Goal: Task Accomplishment & Management: Use online tool/utility

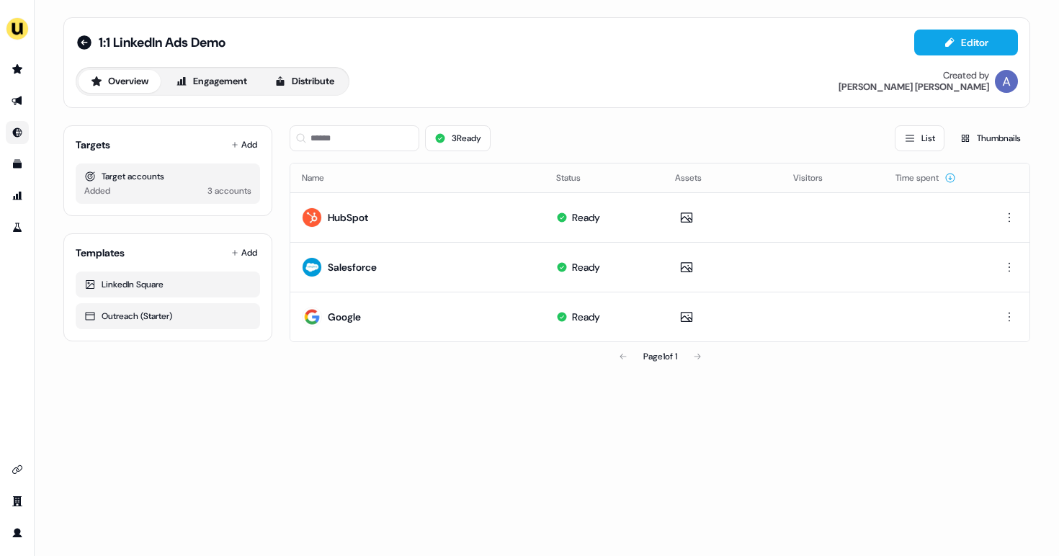
click at [20, 121] on link "Go to Inbound" at bounding box center [17, 132] width 23 height 23
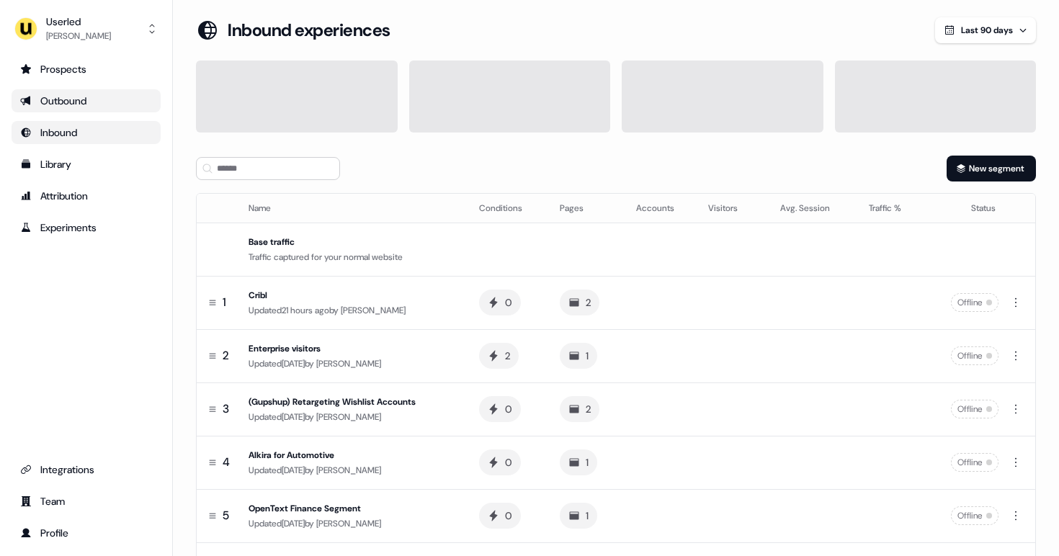
click at [121, 97] on div "Outbound" at bounding box center [86, 101] width 132 height 14
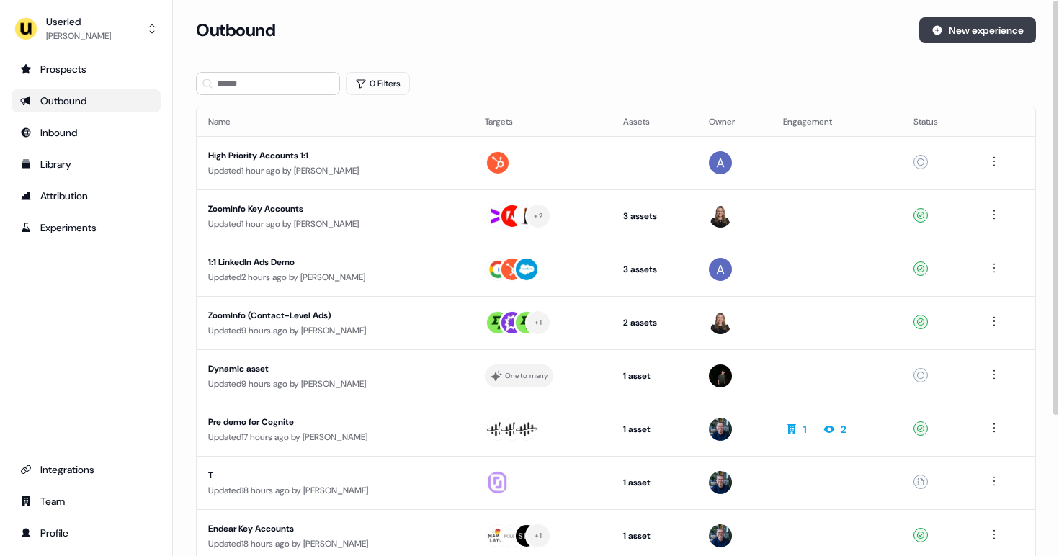
click at [992, 27] on button "New experience" at bounding box center [977, 30] width 117 height 26
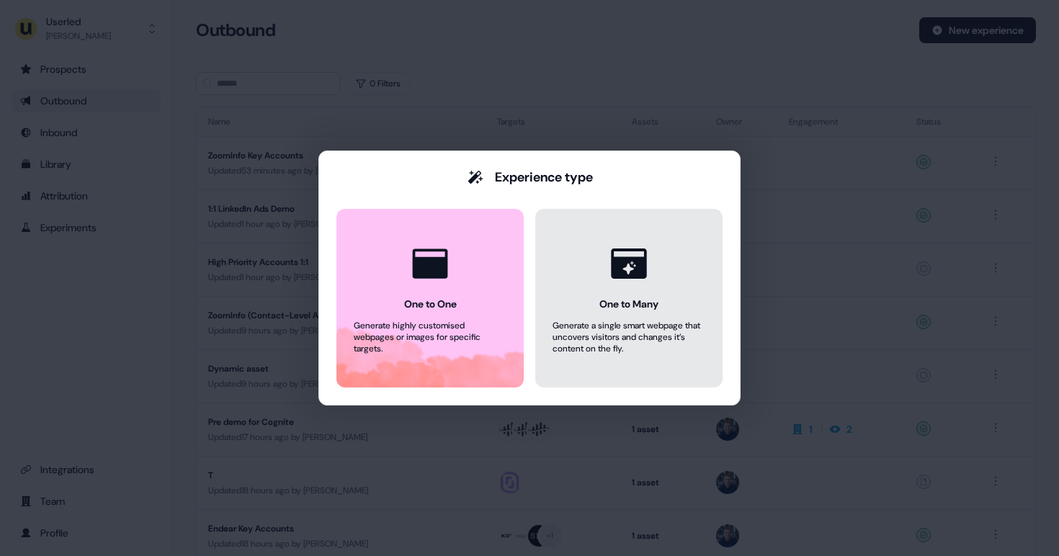
click at [534, 278] on div "One to One Generate highly customised webpages or images for specific targets. …" at bounding box center [529, 298] width 386 height 179
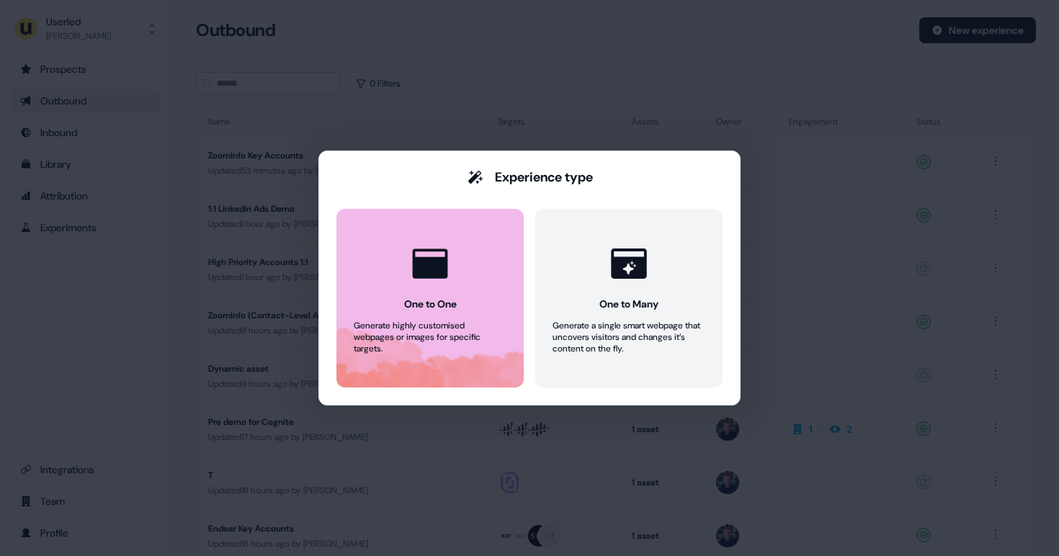
click at [472, 278] on button "One to One Generate highly customised webpages or images for specific targets." at bounding box center [429, 298] width 187 height 179
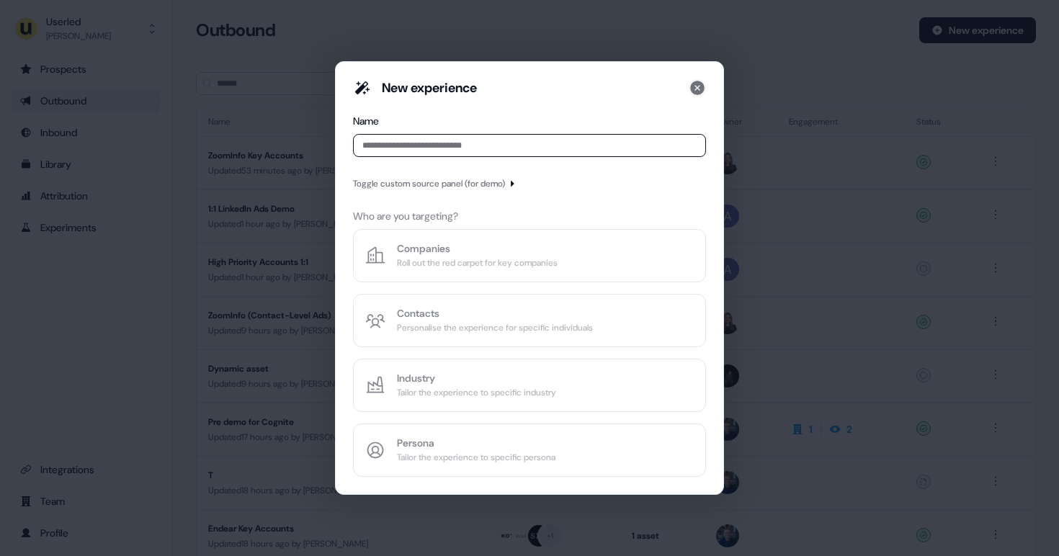
click at [694, 83] on icon at bounding box center [697, 88] width 14 height 14
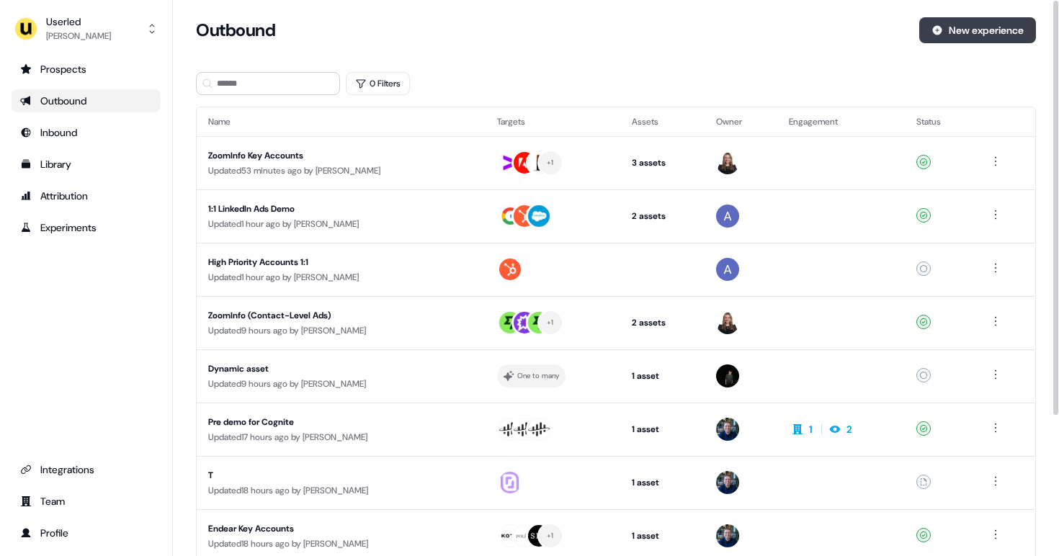
click at [939, 30] on icon at bounding box center [937, 30] width 12 height 12
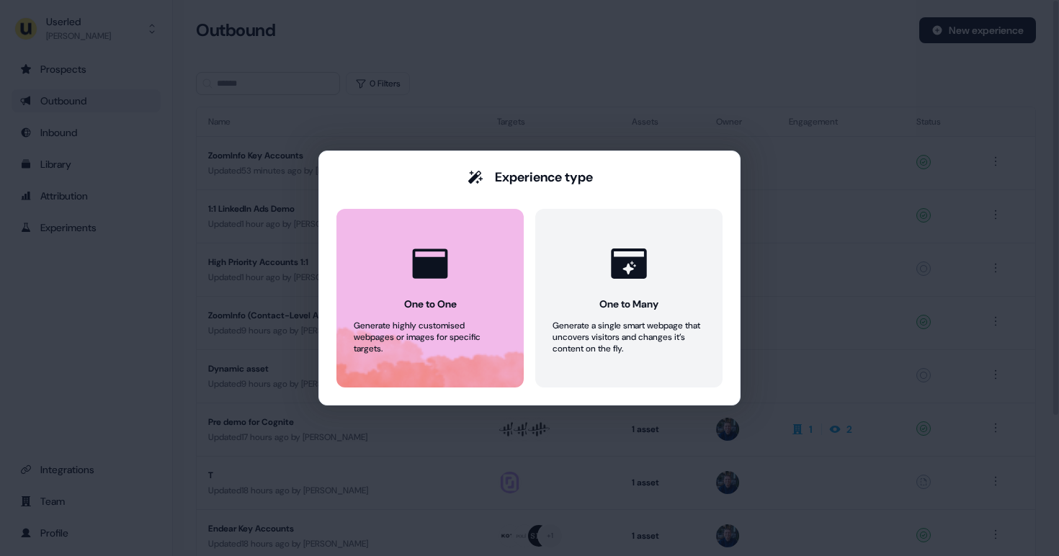
click at [469, 264] on button "One to One Generate highly customised webpages or images for specific targets." at bounding box center [429, 298] width 187 height 179
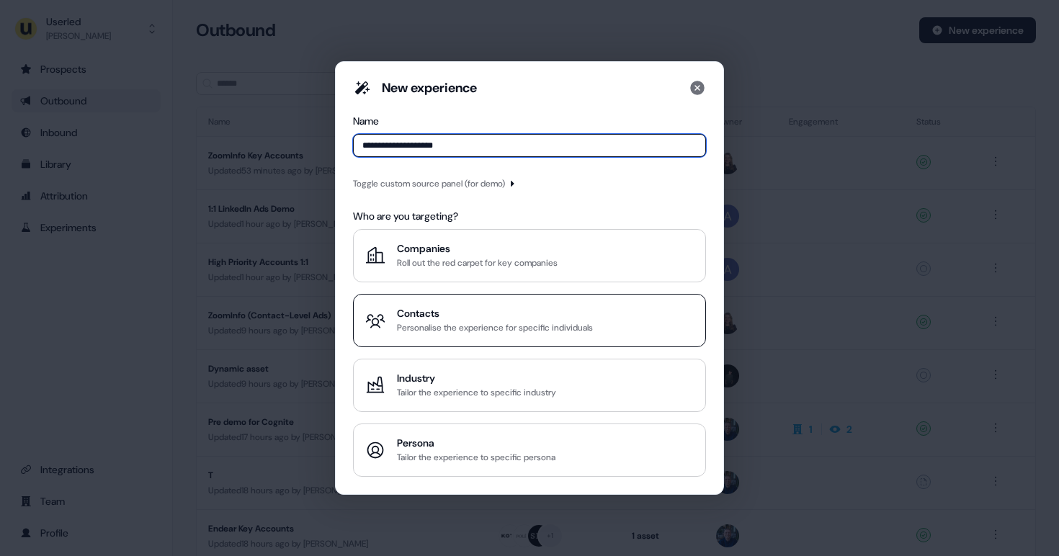
type input "**********"
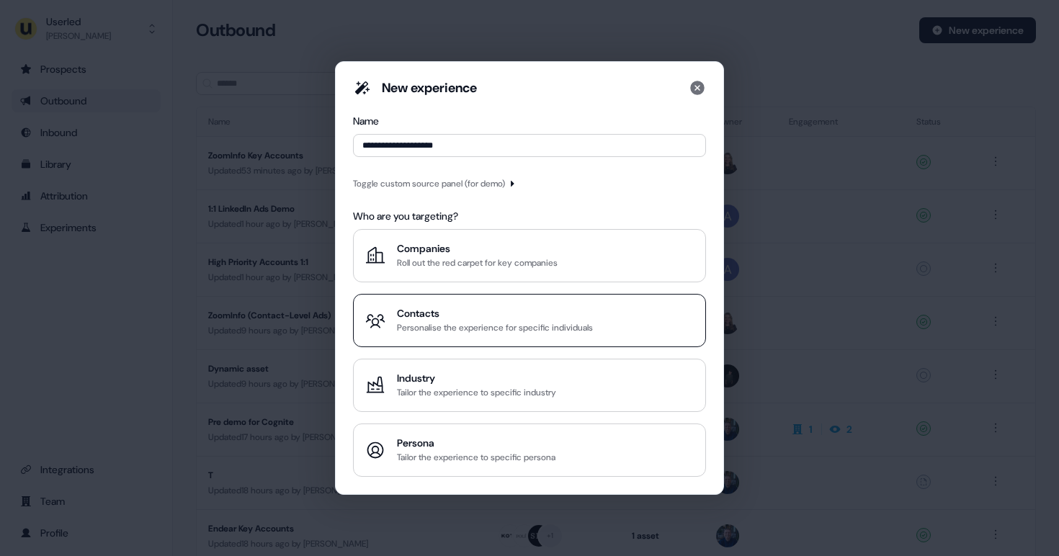
click at [418, 316] on div "Contacts" at bounding box center [495, 313] width 196 height 14
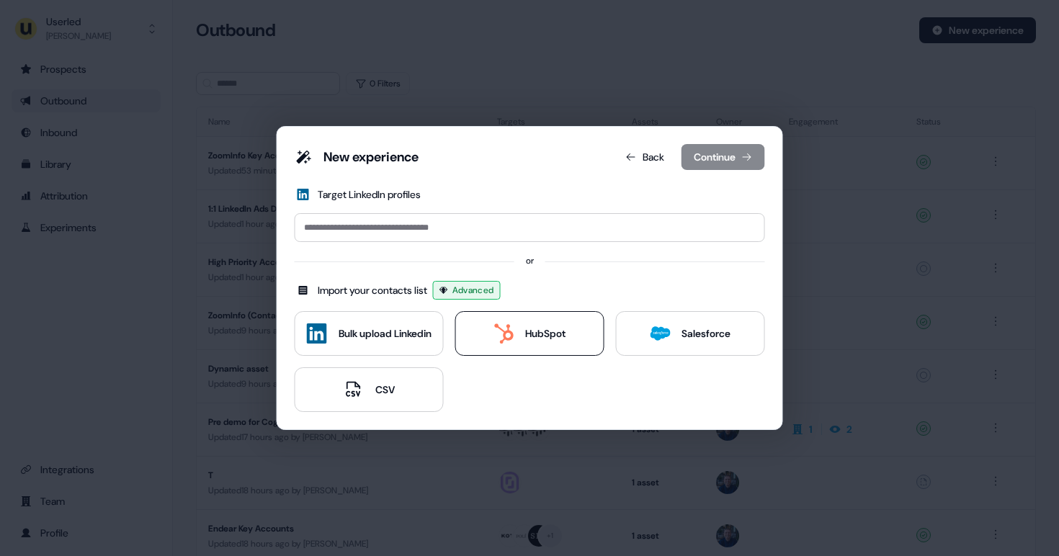
click at [502, 327] on icon at bounding box center [503, 333] width 20 height 20
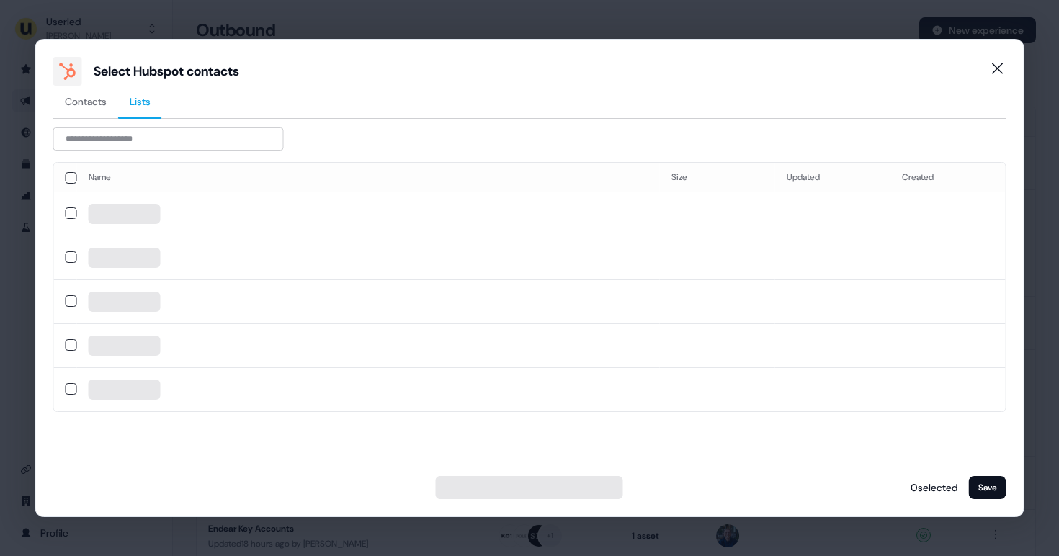
click at [150, 107] on span "Lists" at bounding box center [140, 101] width 21 height 14
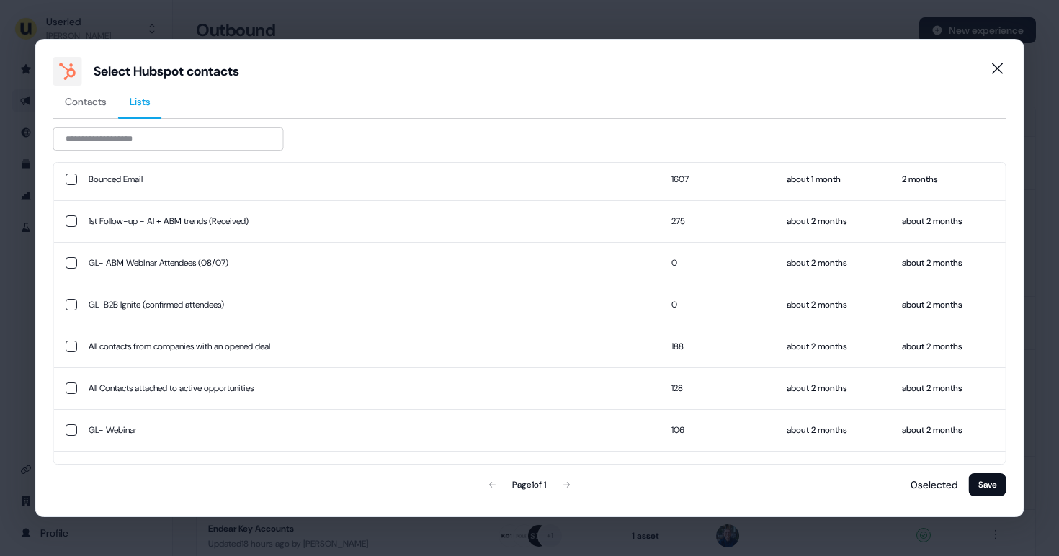
scroll to position [605, 0]
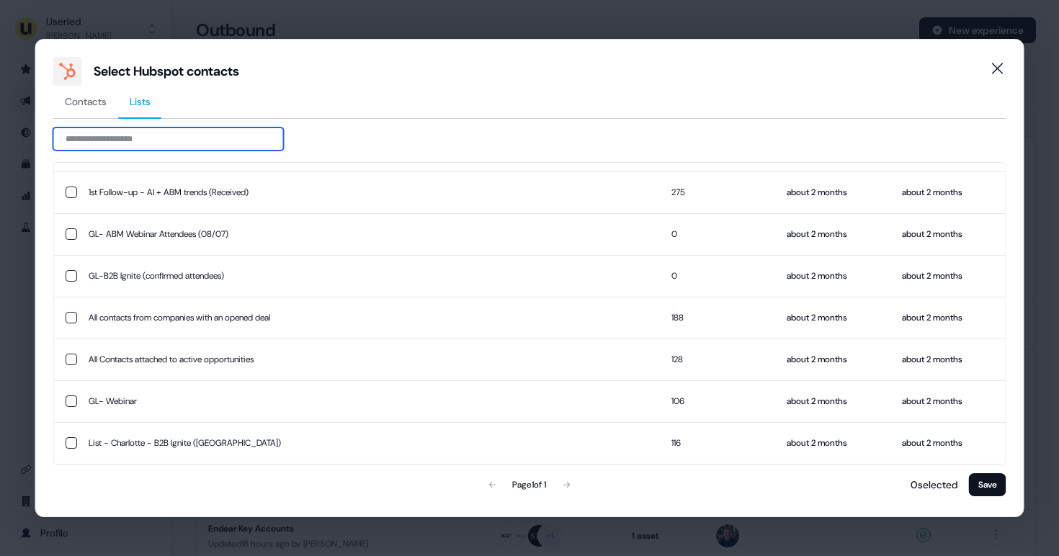
click at [146, 141] on input at bounding box center [168, 139] width 231 height 23
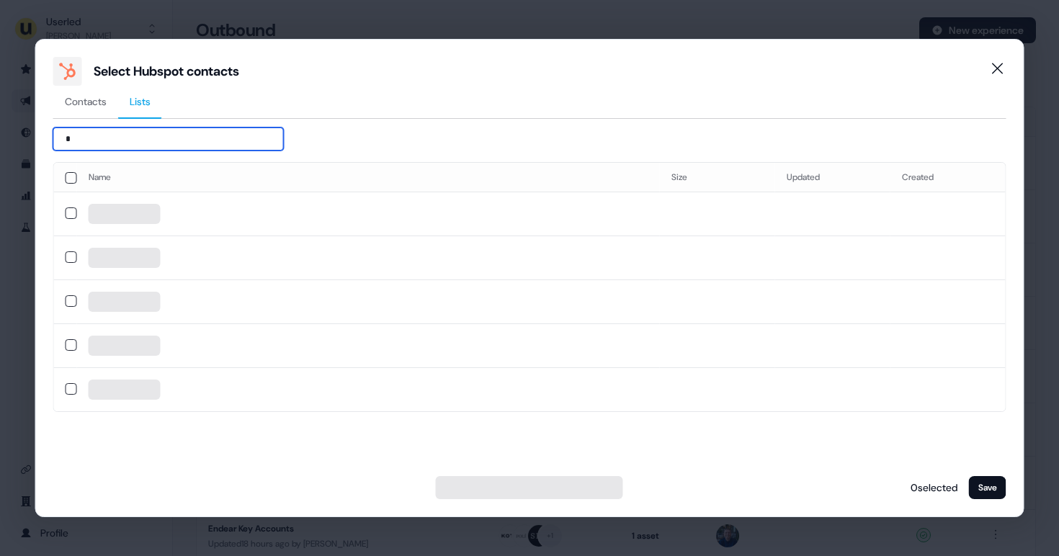
scroll to position [0, 0]
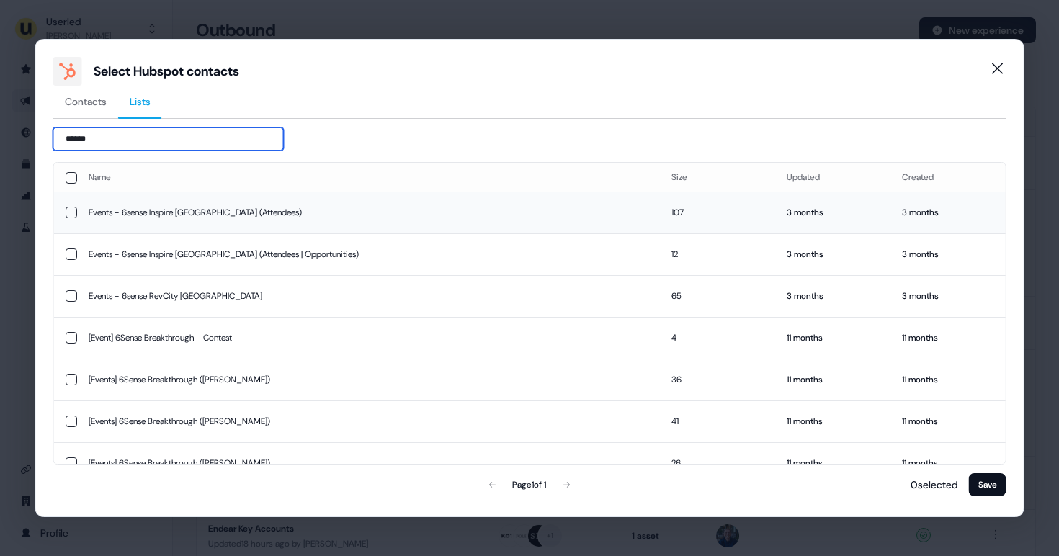
type input "******"
click at [73, 218] on button "button" at bounding box center [72, 213] width 12 height 12
click at [983, 491] on button "Save" at bounding box center [987, 484] width 37 height 23
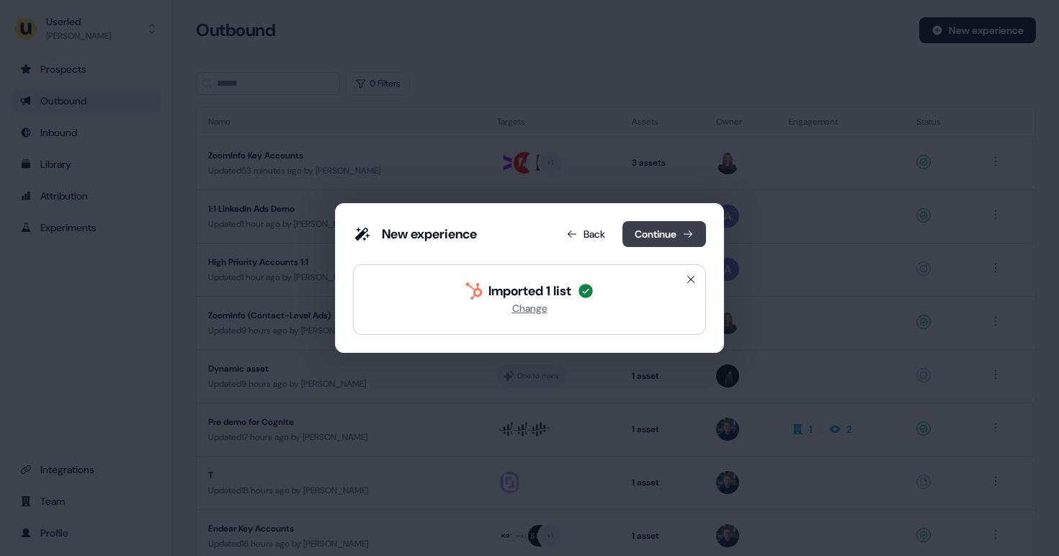
click at [664, 230] on button "Continue" at bounding box center [664, 234] width 84 height 26
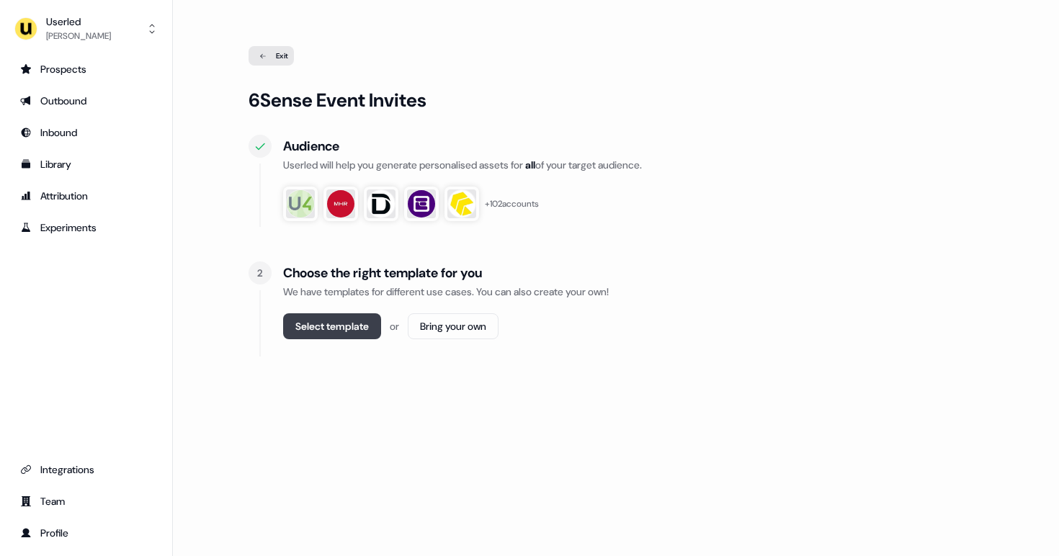
click at [346, 331] on button "Select template" at bounding box center [332, 326] width 98 height 26
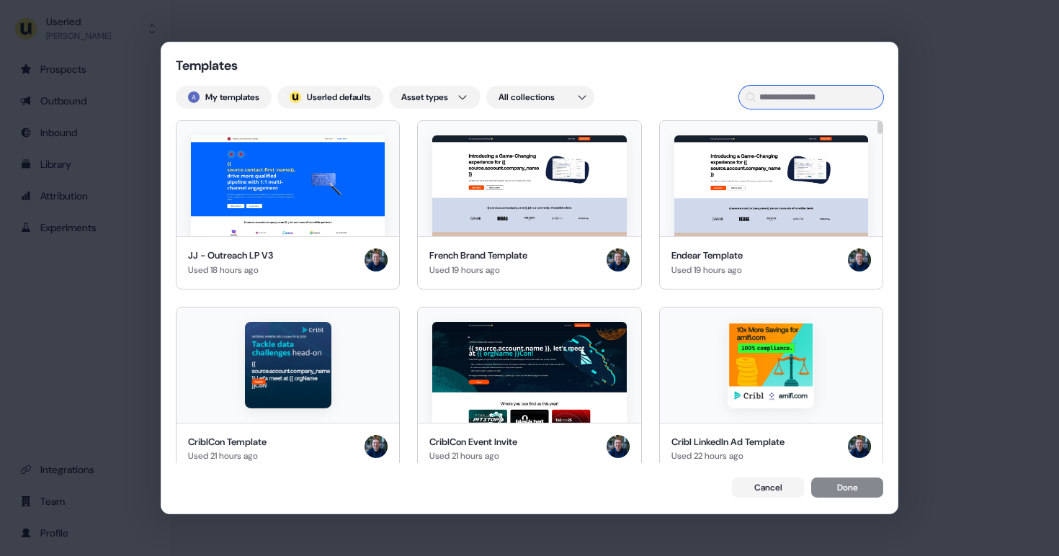
click at [809, 92] on input at bounding box center [811, 97] width 144 height 23
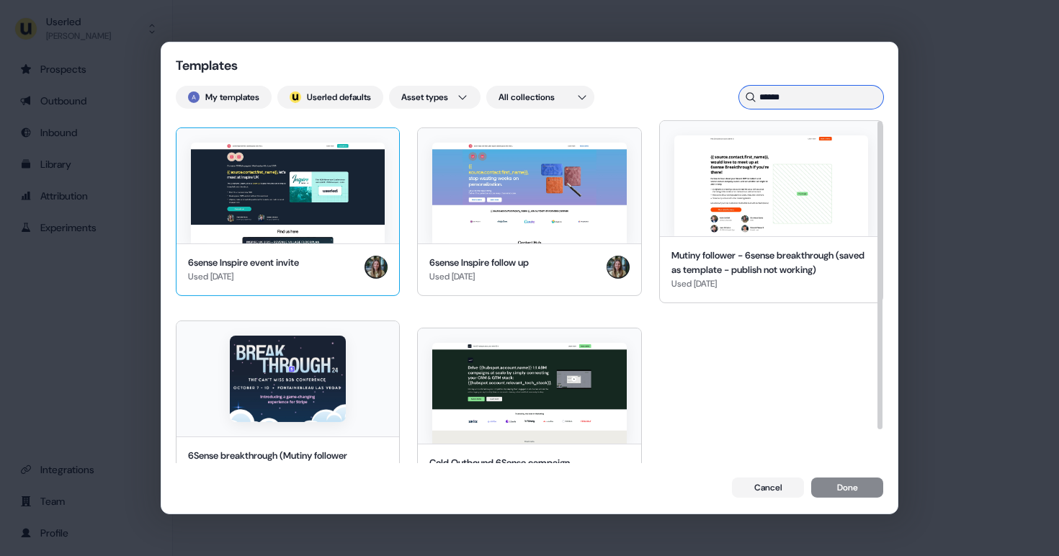
type input "******"
click at [332, 186] on img at bounding box center [288, 193] width 194 height 101
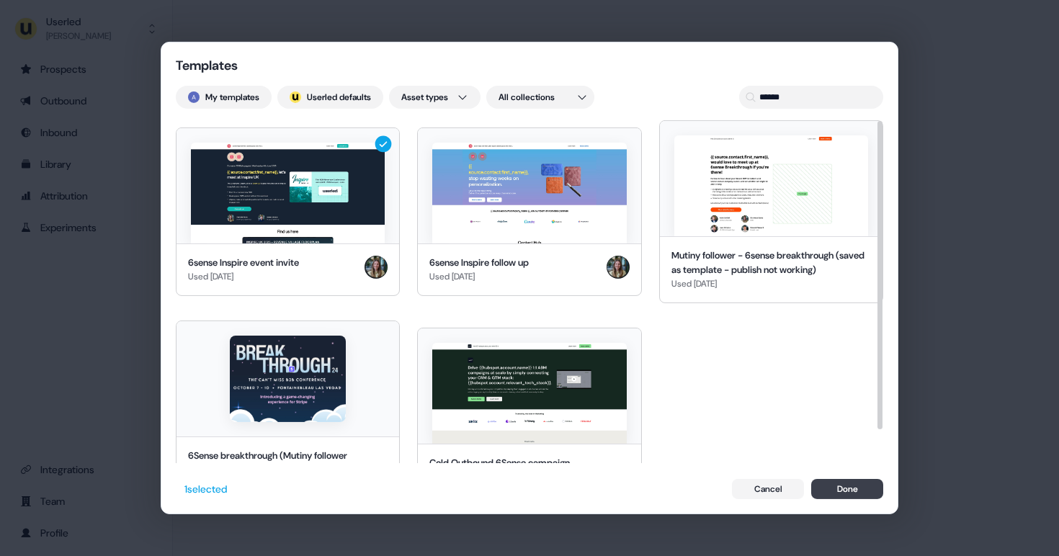
click at [854, 495] on button "Done" at bounding box center [847, 489] width 72 height 20
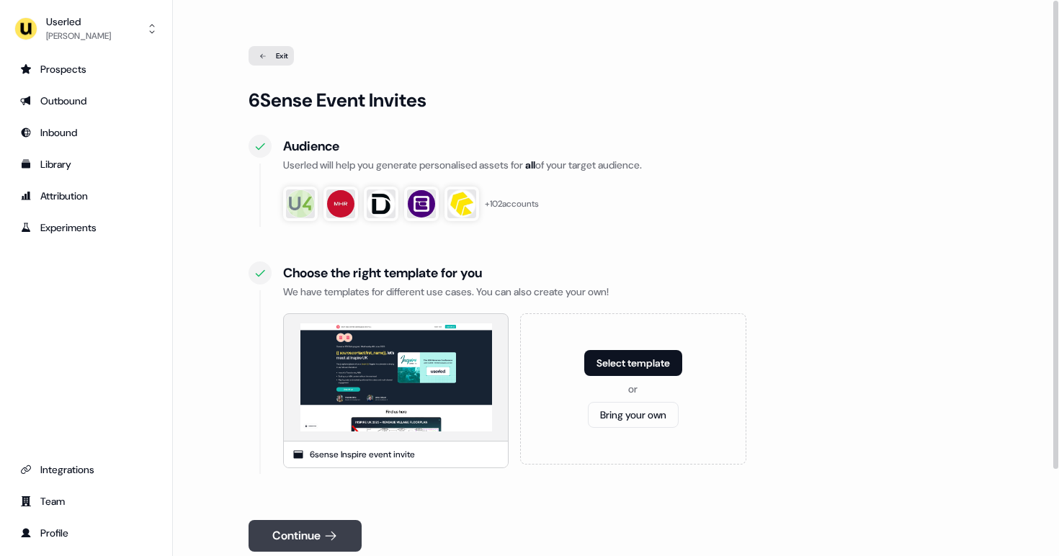
click at [336, 530] on icon at bounding box center [330, 536] width 14 height 14
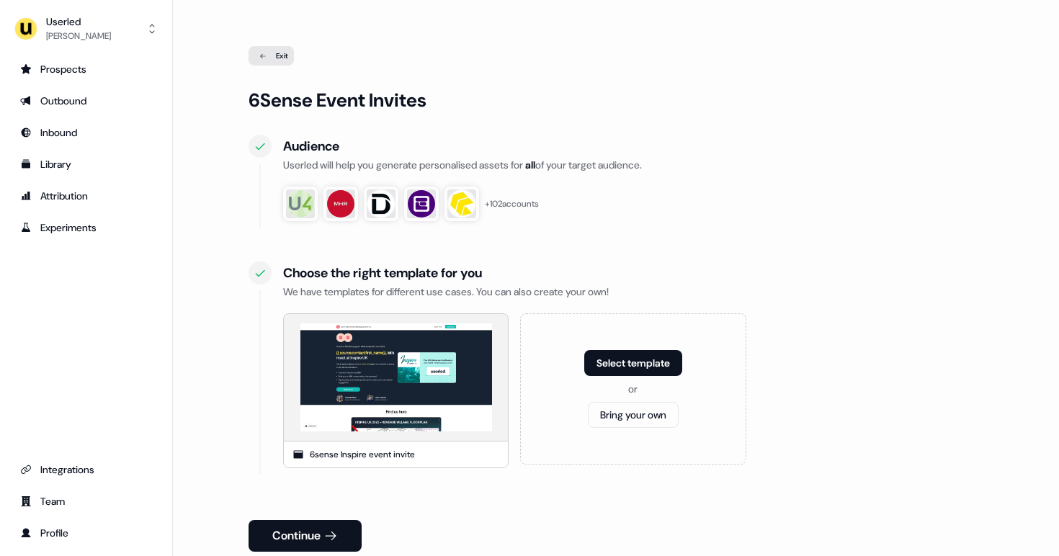
click at [72, 149] on ul "Prospects Outbound Inbound Library Attribution Experiments" at bounding box center [86, 149] width 149 height 182
click at [68, 161] on div "Library" at bounding box center [86, 164] width 132 height 14
click at [81, 106] on div "Outbound" at bounding box center [86, 101] width 132 height 14
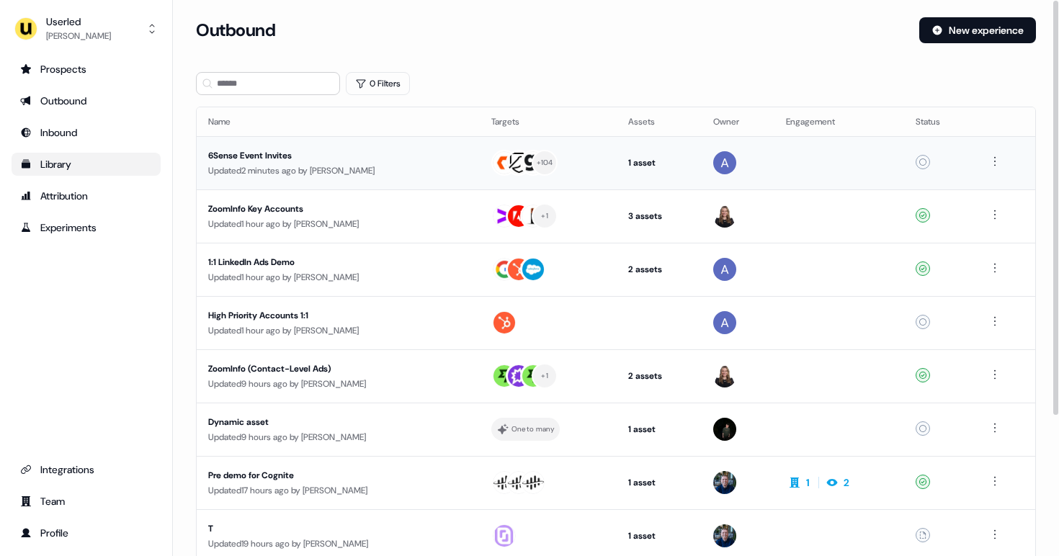
click at [529, 169] on img at bounding box center [518, 162] width 23 height 23
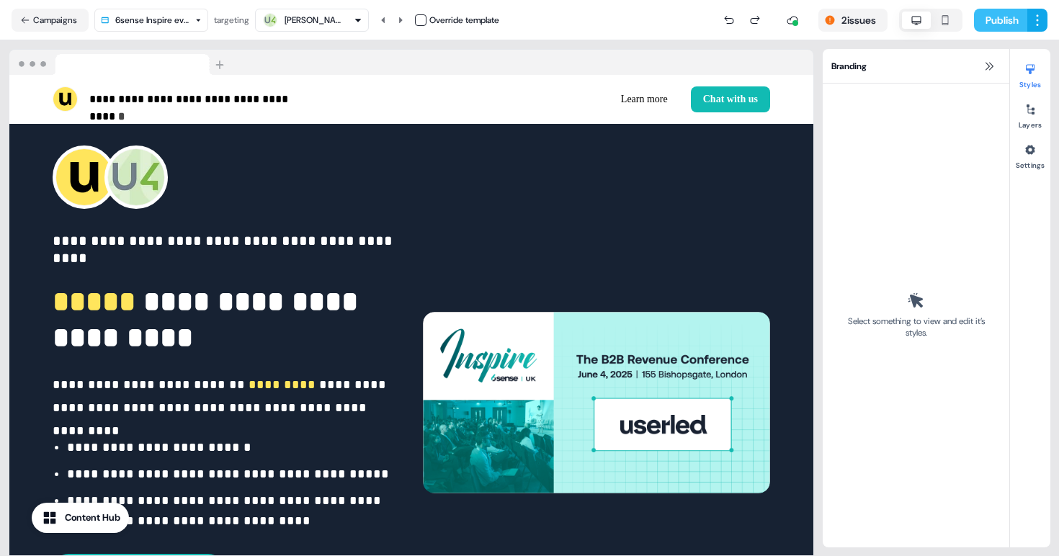
click at [983, 23] on button "Publish" at bounding box center [1000, 20] width 53 height 23
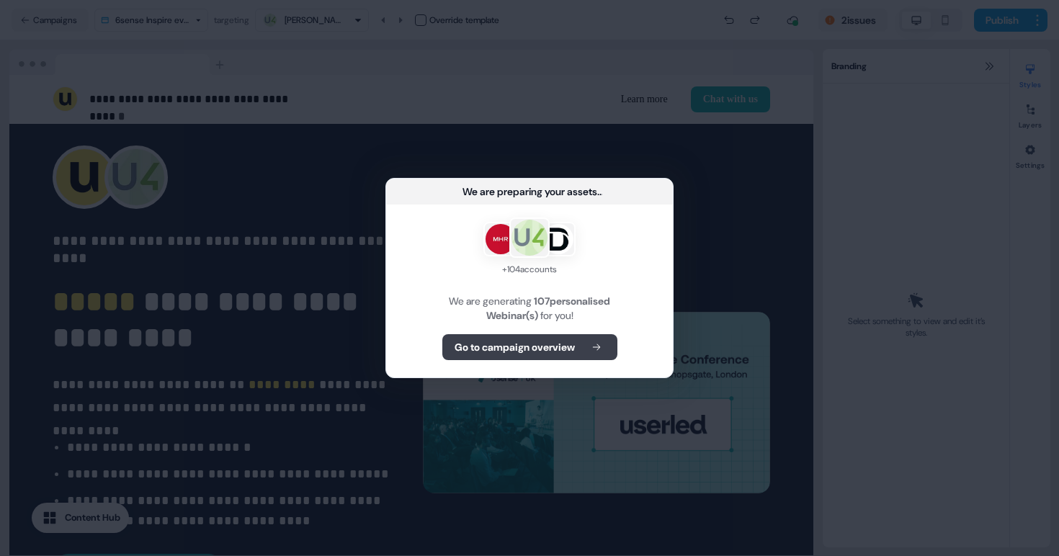
click at [516, 351] on b "Go to campaign overview" at bounding box center [515, 347] width 120 height 14
